Goal: Task Accomplishment & Management: Complete application form

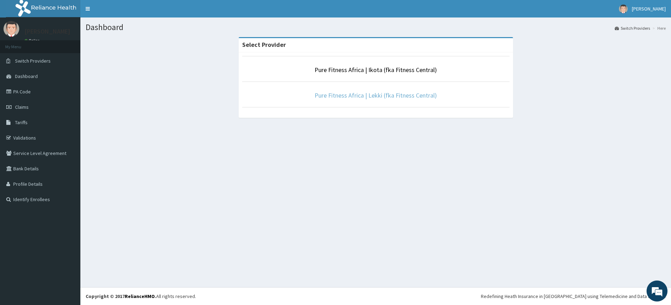
click at [377, 96] on link "Pure Fitness Africa | Lekki (fka Fitness Central)" at bounding box center [375, 95] width 122 height 8
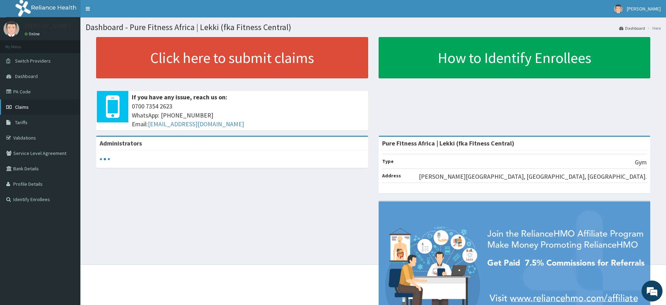
click at [29, 109] on link "Claims" at bounding box center [40, 106] width 80 height 15
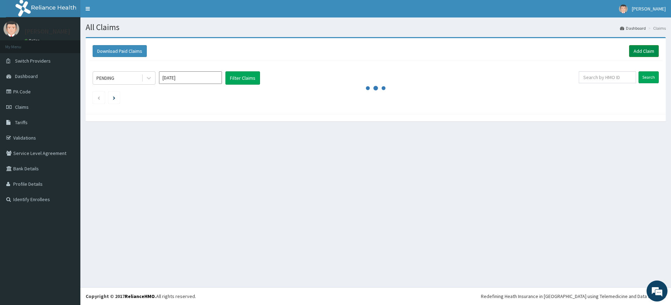
click at [647, 48] on link "Add Claim" at bounding box center [644, 51] width 30 height 12
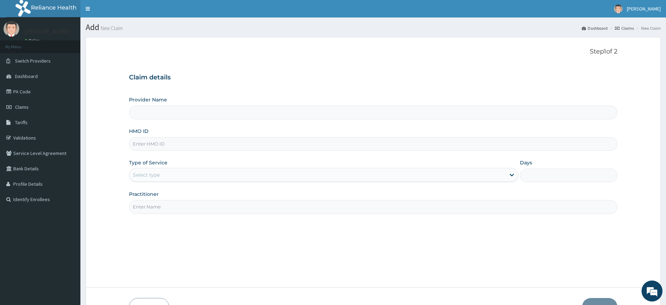
click at [173, 200] on input "Practitioner" at bounding box center [373, 207] width 488 height 14
type input "pure fitness africa"
type input "Pure Fitness Africa | Lekki (fka Fitness Central)"
type input "1"
click at [165, 147] on input "HMO ID" at bounding box center [373, 144] width 488 height 14
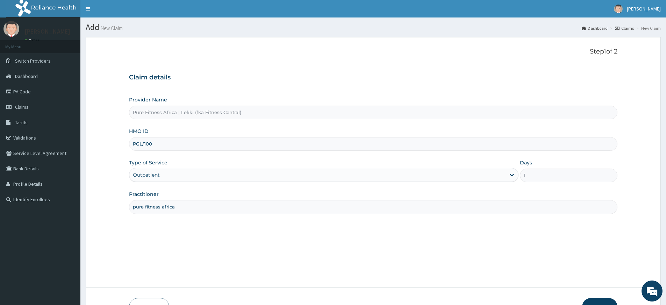
type input "PGL/10010/A"
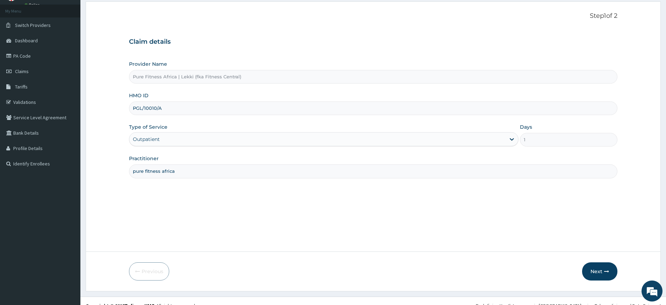
scroll to position [45, 0]
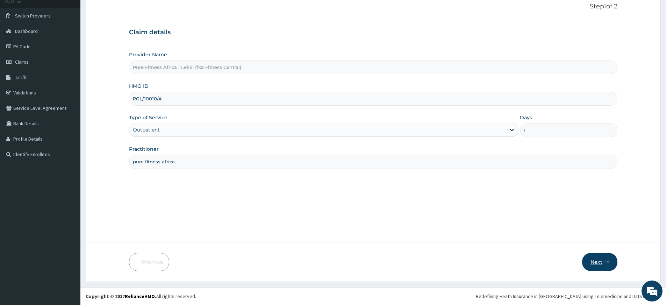
click at [597, 259] on button "Next" at bounding box center [599, 262] width 35 height 18
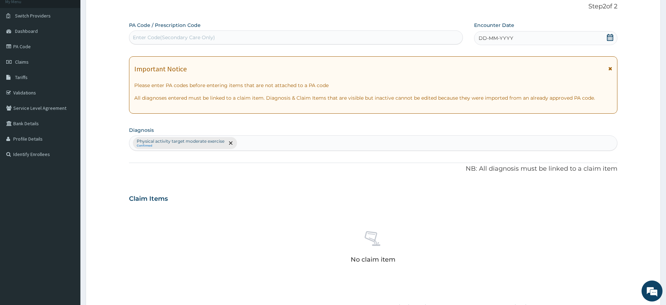
click at [495, 37] on span "DD-MM-YYYY" at bounding box center [495, 38] width 35 height 7
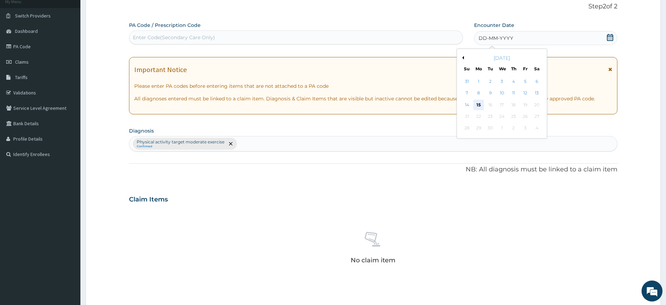
click at [475, 105] on div "15" at bounding box center [478, 105] width 10 height 10
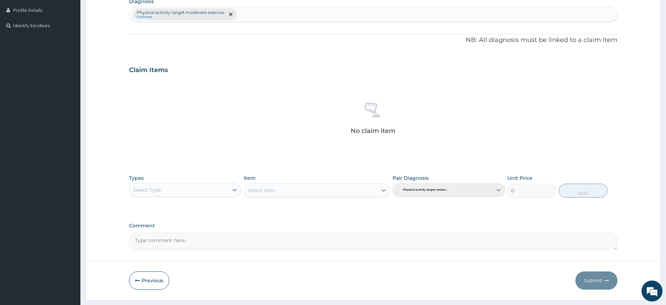
scroll to position [192, 0]
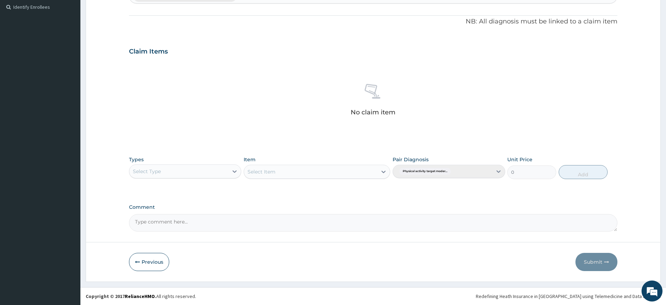
click at [178, 172] on div "Select Type" at bounding box center [178, 171] width 99 height 11
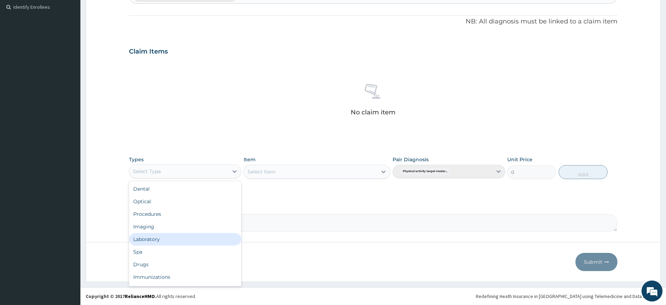
scroll to position [24, 0]
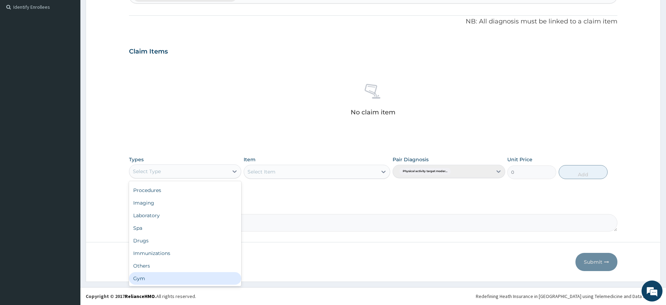
click at [180, 282] on div "Gym" at bounding box center [185, 278] width 112 height 13
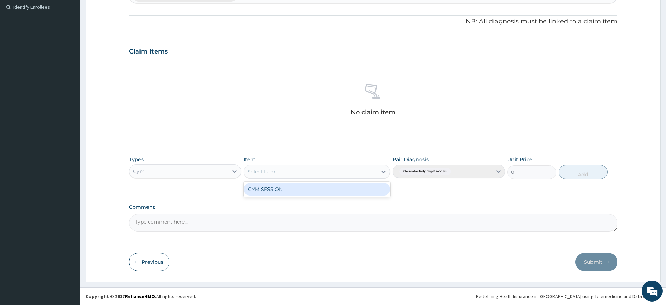
click at [286, 172] on div "Select Item" at bounding box center [310, 171] width 133 height 11
click at [284, 187] on div "GYM SESSION" at bounding box center [317, 189] width 146 height 13
type input "3000"
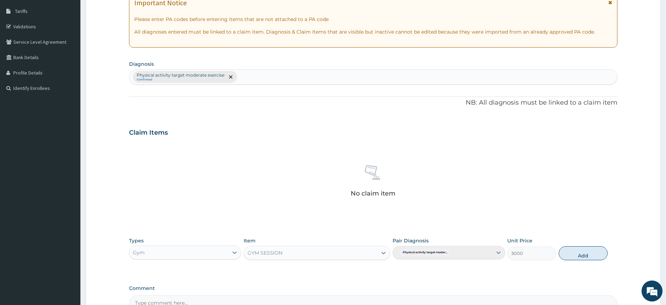
scroll to position [0, 0]
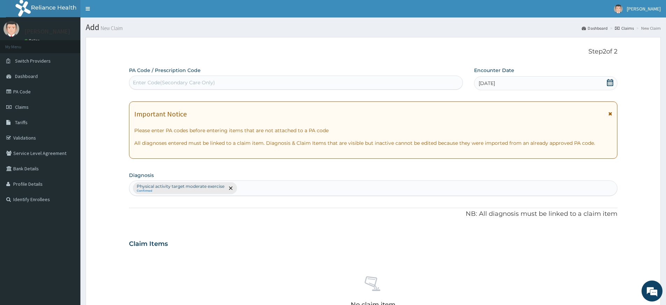
click at [280, 74] on div "PA Code / Prescription Code Enter Code(Secondary Care Only)" at bounding box center [296, 78] width 334 height 23
click at [270, 86] on div "Enter Code(Secondary Care Only)" at bounding box center [295, 82] width 333 height 11
type input "PA/80FC9F"
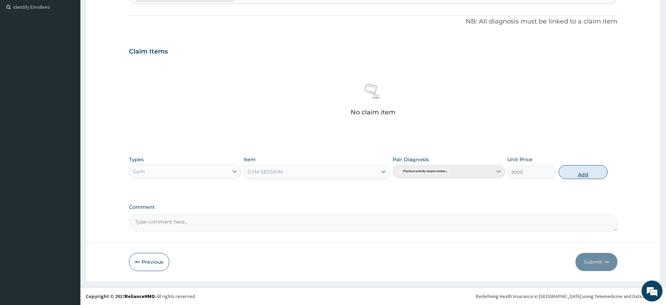
click at [576, 169] on button "Add" at bounding box center [582, 172] width 49 height 14
type input "0"
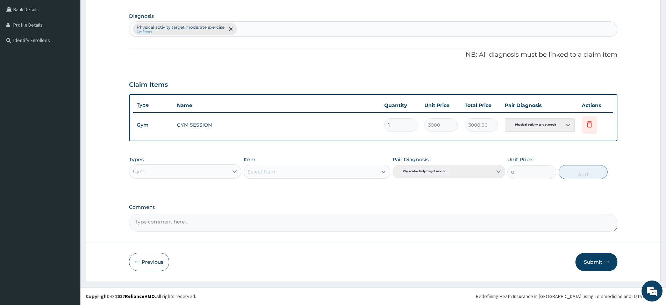
scroll to position [159, 0]
click at [589, 259] on button "Submit" at bounding box center [596, 262] width 42 height 18
